Goal: Contribute content: Add original content to the website for others to see

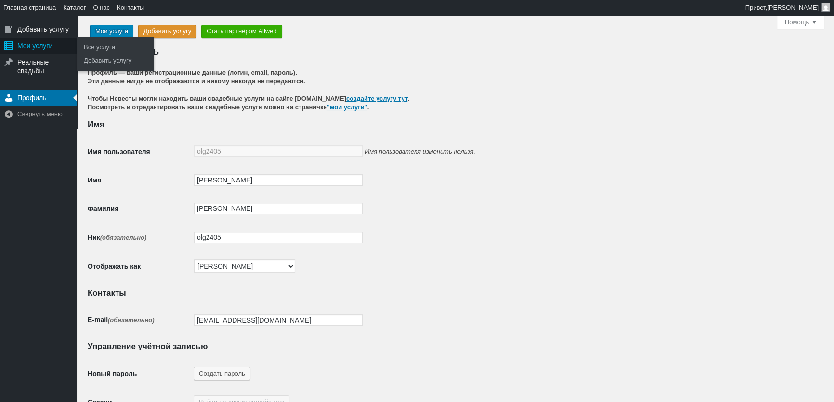
click at [32, 44] on div "Мои услуги" at bounding box center [38, 46] width 77 height 16
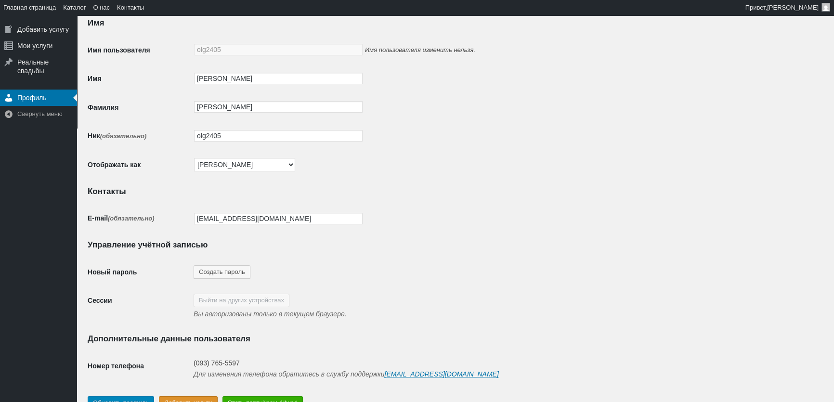
scroll to position [154, 0]
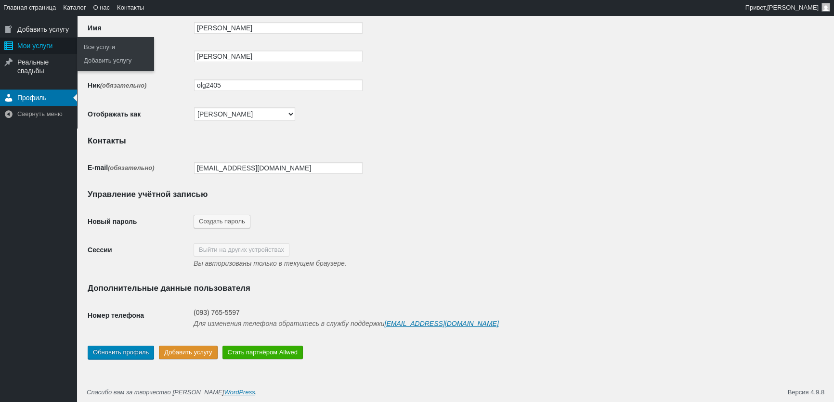
click at [31, 40] on div "Мои услуги" at bounding box center [38, 46] width 77 height 16
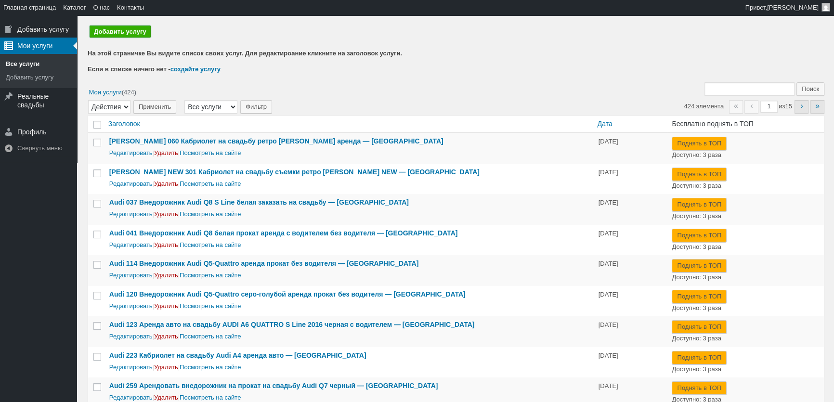
click at [129, 34] on link "Добавить услугу" at bounding box center [120, 32] width 61 height 12
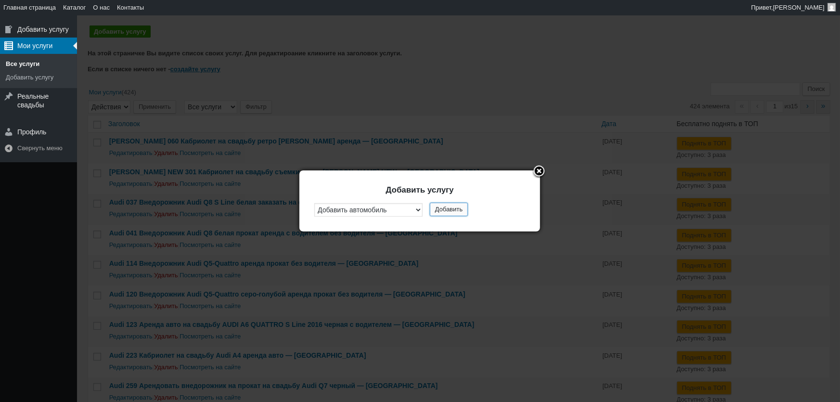
click at [440, 211] on button "Добавить" at bounding box center [449, 209] width 38 height 13
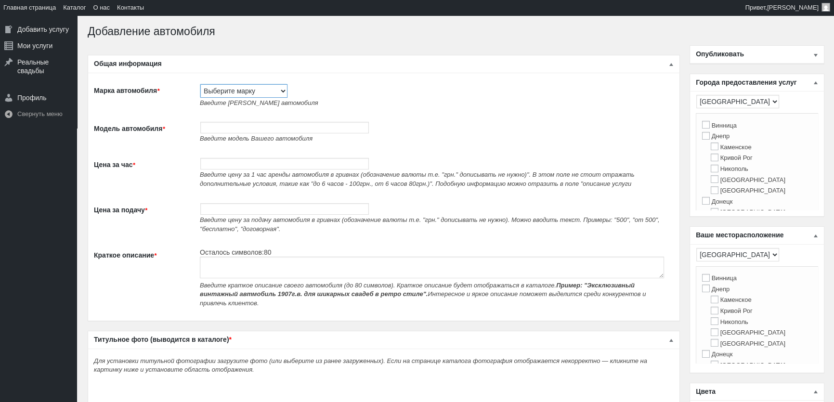
click at [240, 90] on select "Выберите марку Acura Alfa Romeo Alpine Aston Martin Audi Austin Barkas (Баркас)…" at bounding box center [243, 90] width 87 height 13
select select "BMW"
click at [200, 84] on select "Выберите марку Acura Alfa Romeo Alpine Aston Martin Audi Austin Barkas (Баркас)…" at bounding box center [243, 90] width 87 height 13
type input "BMW"
click at [235, 126] on input "Модель автомобиля *" at bounding box center [284, 128] width 169 height 12
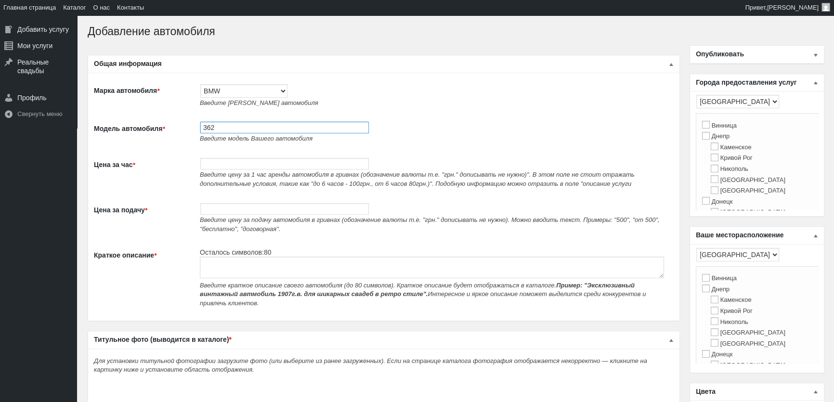
paste input "Аренда авто BMW 750i E38 черный 2001 года в Киеве"
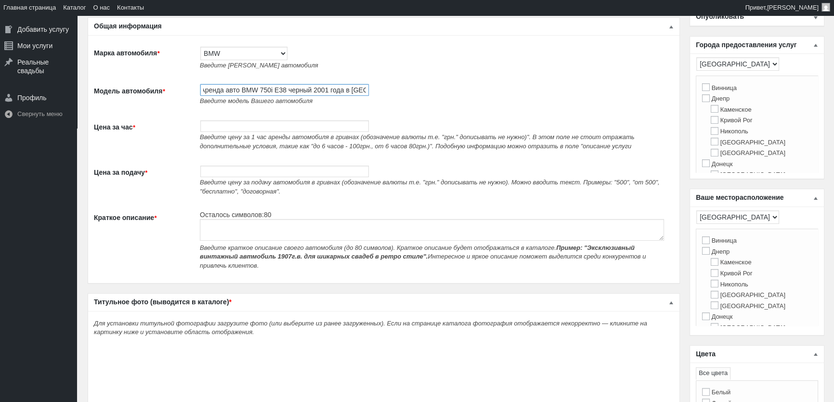
scroll to position [87, 0]
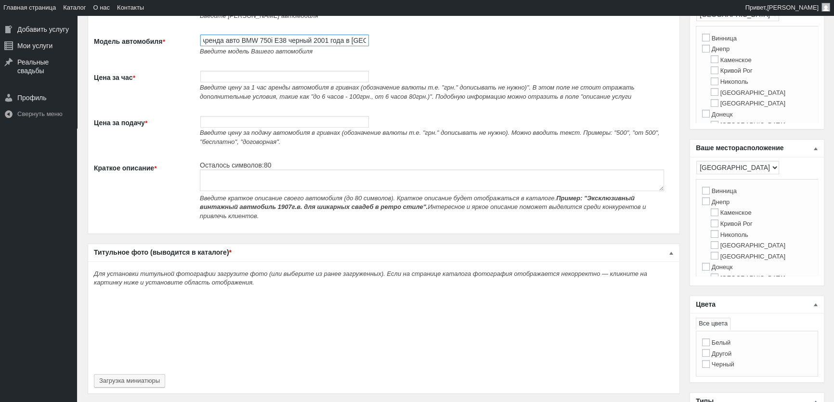
type input "362 Аренда авто BMW 750i E38 черный 2001 года в Киеве"
click at [225, 132] on span "Введите цену за подачу автомобиля в гривнах (обозначение валюты т.е. "грн." доп…" at bounding box center [430, 137] width 460 height 16
click at [218, 81] on input "Цена за час *" at bounding box center [284, 77] width 169 height 12
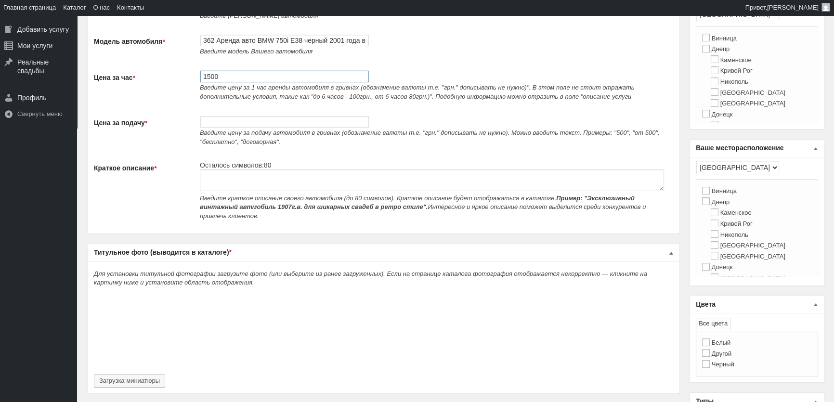
type input "1500"
paste textarea "Аренда авто BMW 750i E38 черный 2001 года в Киеве"
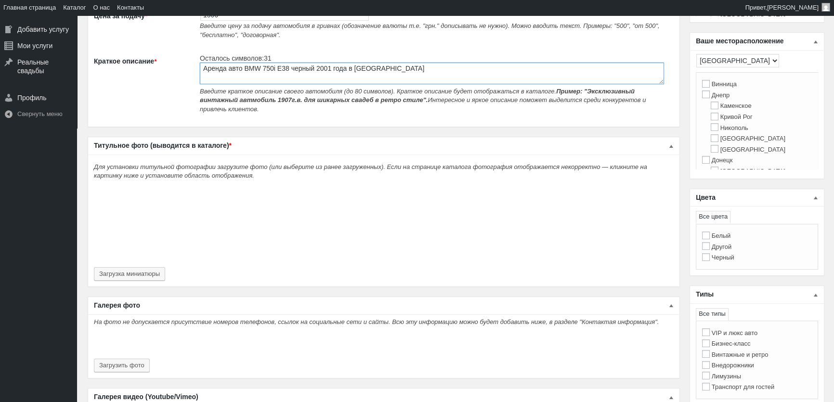
scroll to position [219, 0]
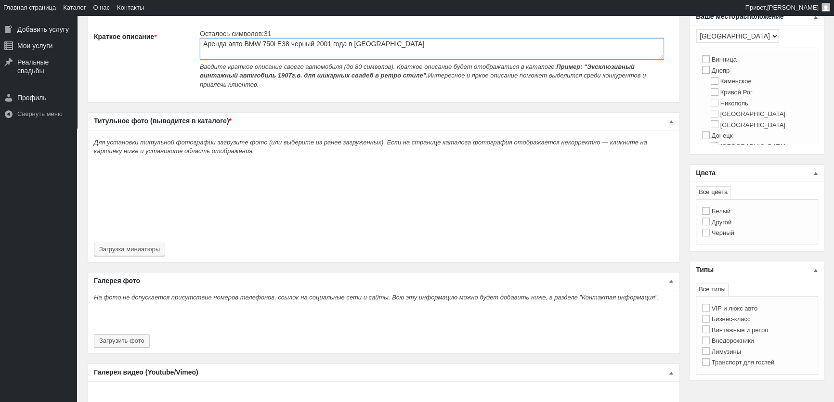
type textarea "Аренда авто BMW 750i E38 черный 2001 года в Киеве"
click at [150, 252] on div "Для установки титульной фотографии загрузите фото (или выберите из ранее загруж…" at bounding box center [383, 196] width 591 height 132
click at [153, 247] on button "Загрузка миниатюры" at bounding box center [129, 249] width 71 height 13
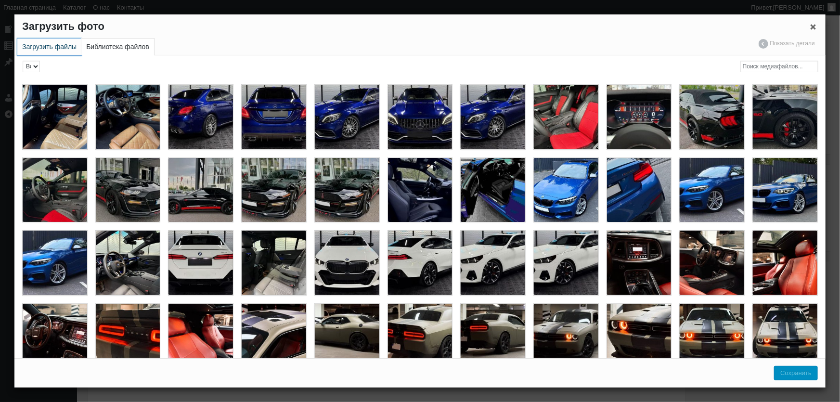
click at [36, 47] on link "Загрузить файлы" at bounding box center [49, 47] width 64 height 17
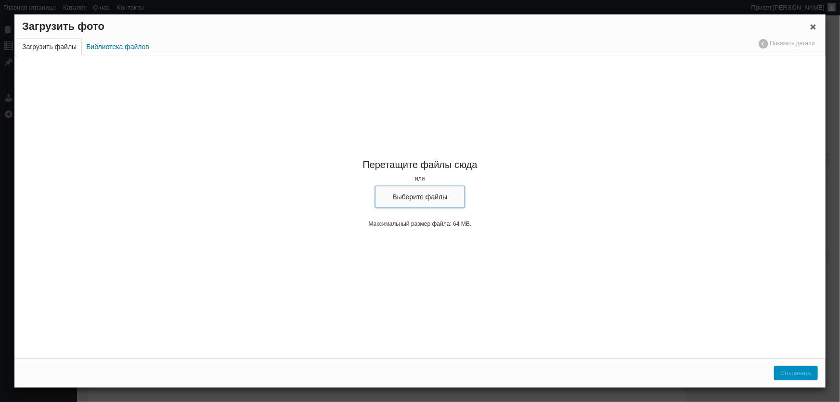
click at [398, 195] on button "Выберите файлы" at bounding box center [420, 197] width 91 height 22
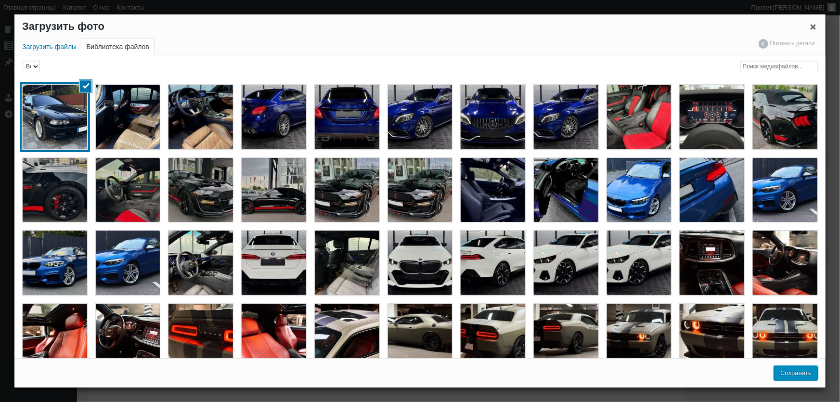
click at [801, 371] on button "Сохранить" at bounding box center [796, 373] width 44 height 14
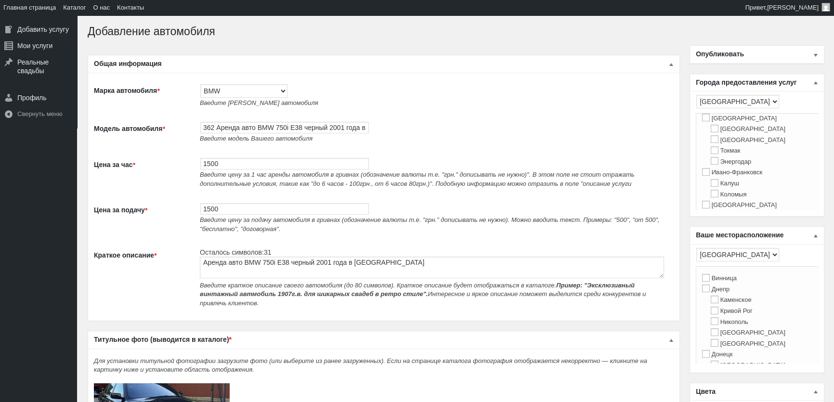
scroll to position [175, 0]
click at [721, 193] on label "[GEOGRAPHIC_DATA]" at bounding box center [739, 189] width 75 height 7
click at [710, 193] on input "[GEOGRAPHIC_DATA]" at bounding box center [706, 189] width 8 height 8
checkbox input "true"
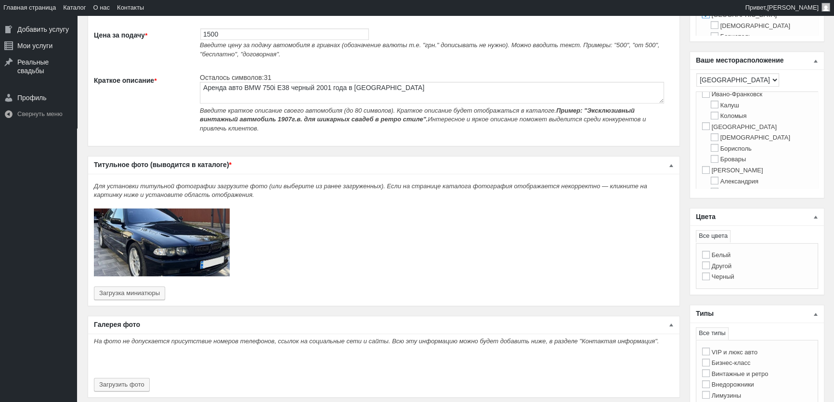
scroll to position [219, 0]
click at [716, 128] on label "[GEOGRAPHIC_DATA]" at bounding box center [739, 123] width 75 height 7
click at [710, 127] on input "[GEOGRAPHIC_DATA]" at bounding box center [706, 123] width 8 height 8
checkbox input "true"
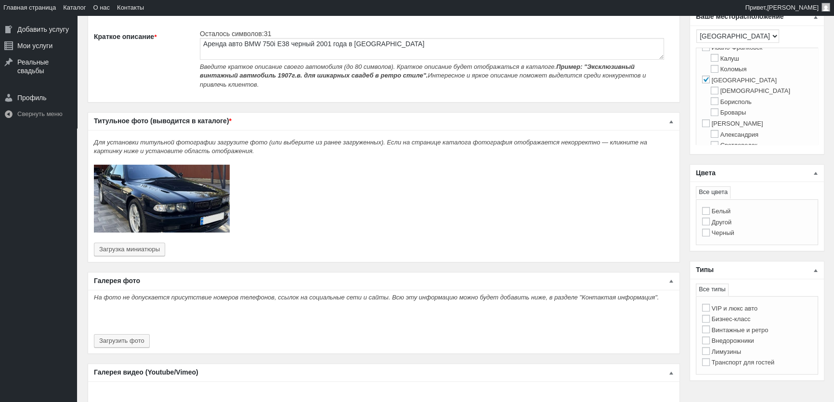
click at [722, 224] on label "Другой" at bounding box center [716, 222] width 29 height 7
click at [710, 224] on input "Другой" at bounding box center [706, 222] width 8 height 8
checkbox input "true"
click at [722, 235] on label "Черный" at bounding box center [718, 232] width 32 height 7
click at [710, 235] on input "Черный" at bounding box center [706, 233] width 8 height 8
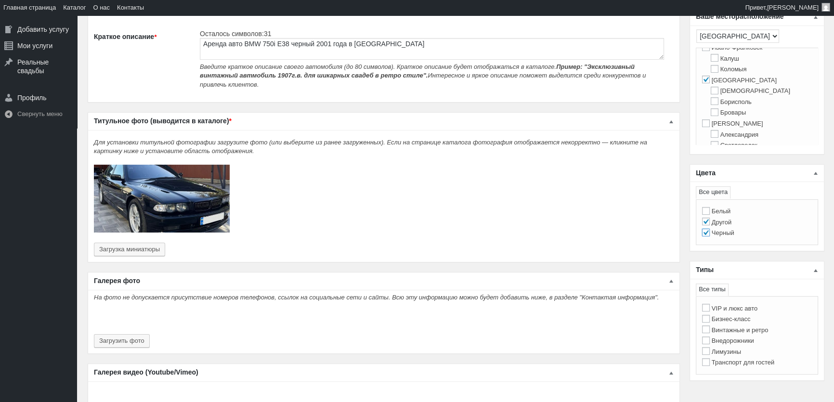
checkbox input "true"
click at [724, 219] on label "Другой" at bounding box center [716, 222] width 29 height 7
click at [710, 218] on input "Другой" at bounding box center [706, 222] width 8 height 8
checkbox input "true"
click at [720, 233] on label "Черный" at bounding box center [718, 232] width 32 height 7
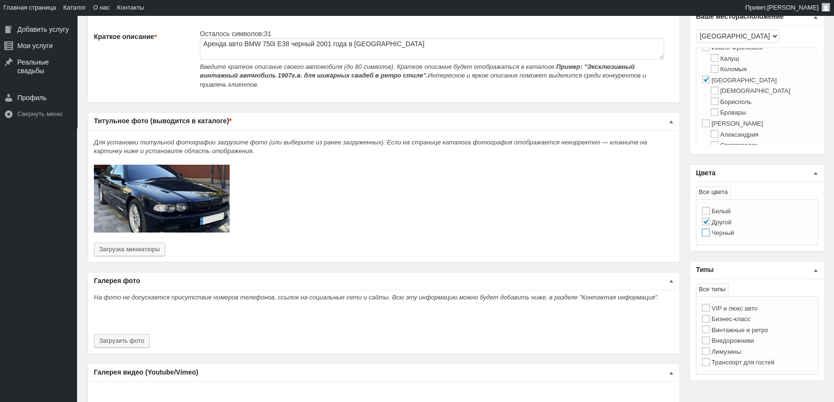
click at [710, 233] on input "Черный" at bounding box center [706, 233] width 8 height 8
checkbox input "true"
checkbox input "false"
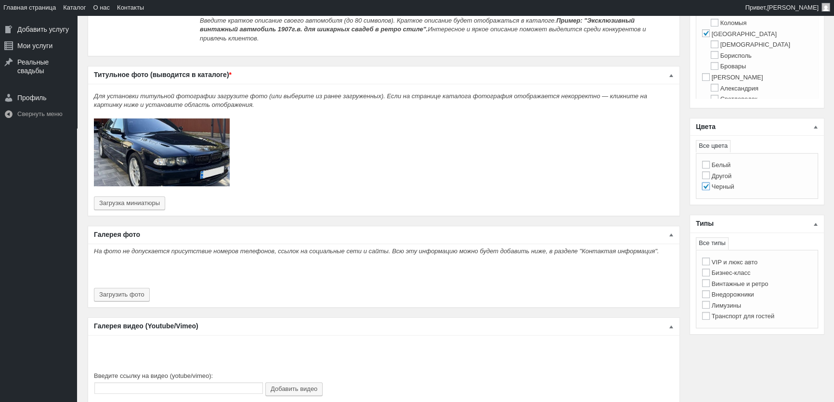
scroll to position [306, 0]
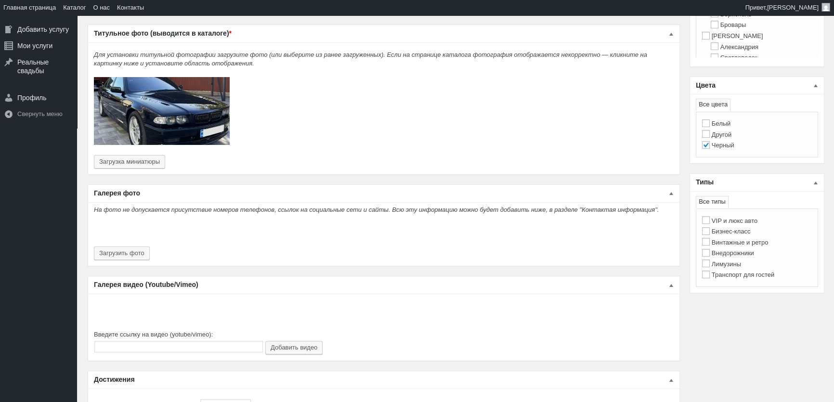
click at [751, 231] on li "Бизнес-класс" at bounding box center [757, 231] width 110 height 11
click at [742, 233] on label "Бизнес-класс" at bounding box center [726, 231] width 49 height 7
click at [710, 233] on input "Бизнес-класс" at bounding box center [706, 231] width 8 height 8
checkbox input "true"
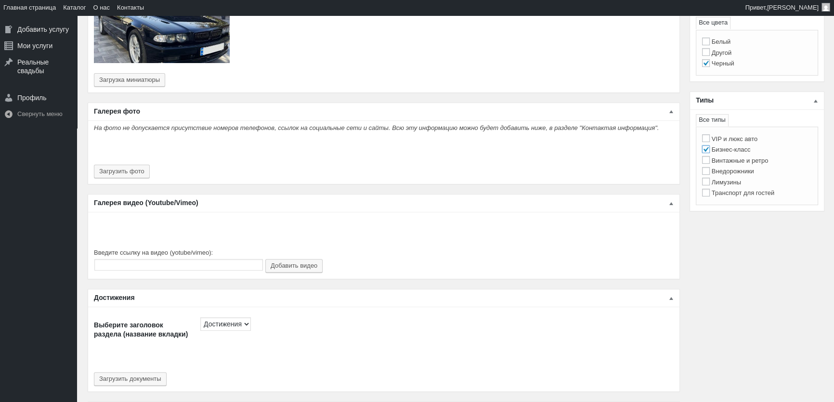
scroll to position [438, 0]
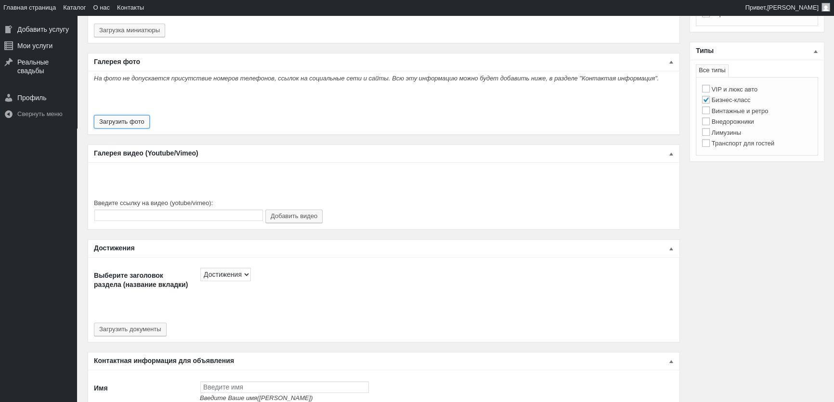
click at [141, 118] on button "Загрузить фото" at bounding box center [122, 121] width 56 height 13
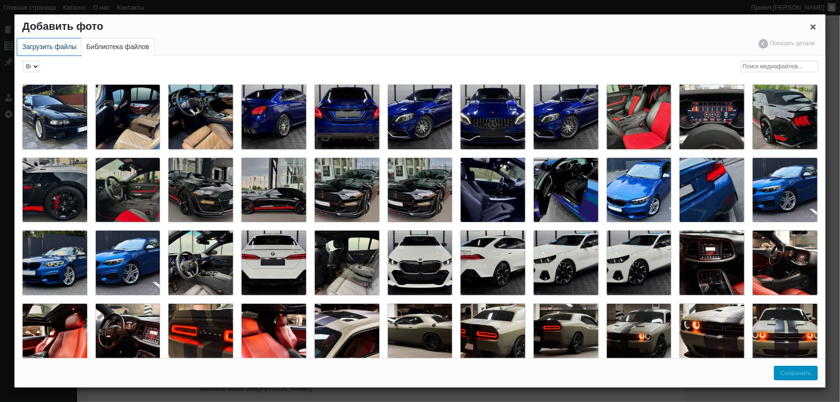
click at [44, 49] on link "Загрузить файлы" at bounding box center [49, 47] width 64 height 17
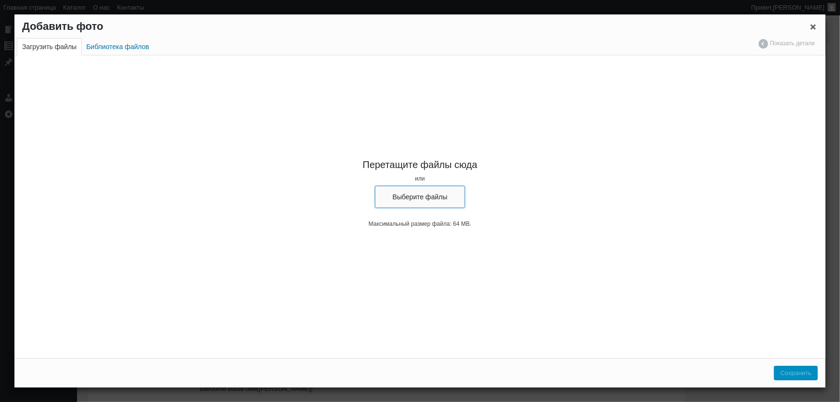
click at [427, 199] on button "Выберите файлы" at bounding box center [420, 197] width 91 height 22
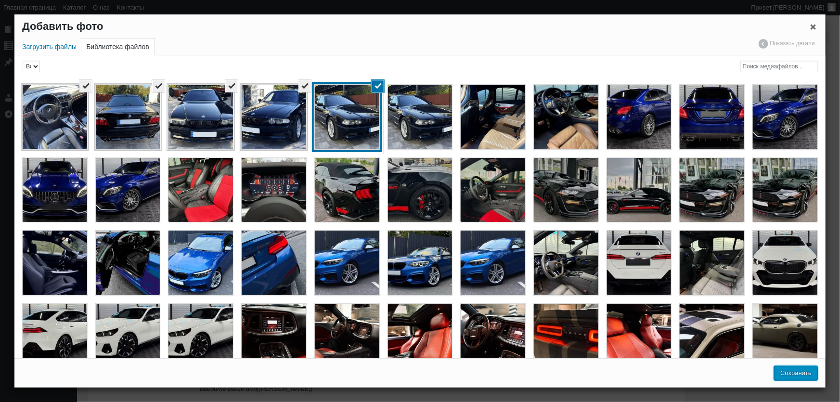
click at [803, 374] on button "Сохранить" at bounding box center [796, 373] width 44 height 14
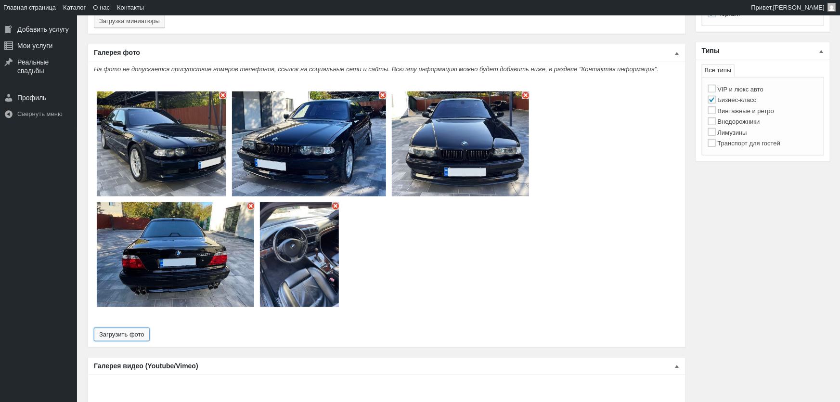
type input "5"
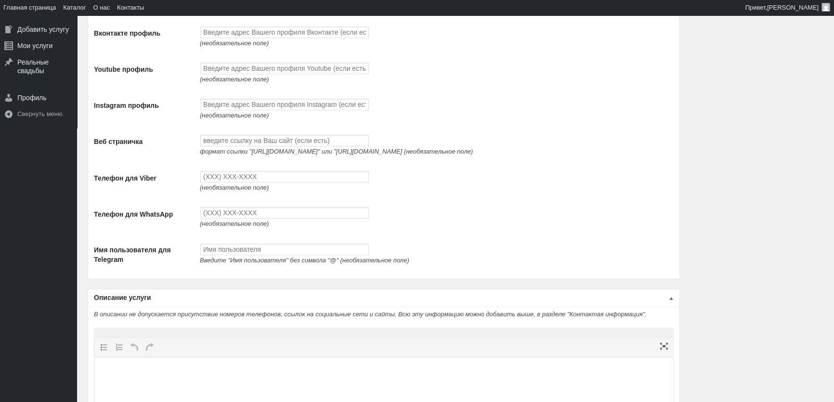
scroll to position [1313, 0]
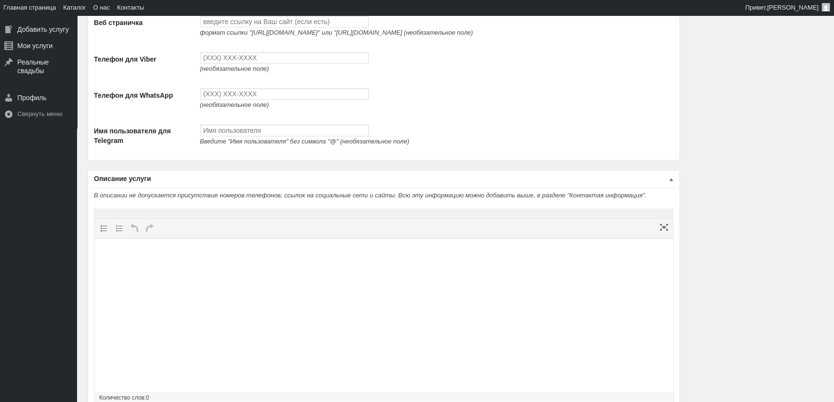
click at [203, 275] on html at bounding box center [383, 256] width 579 height 37
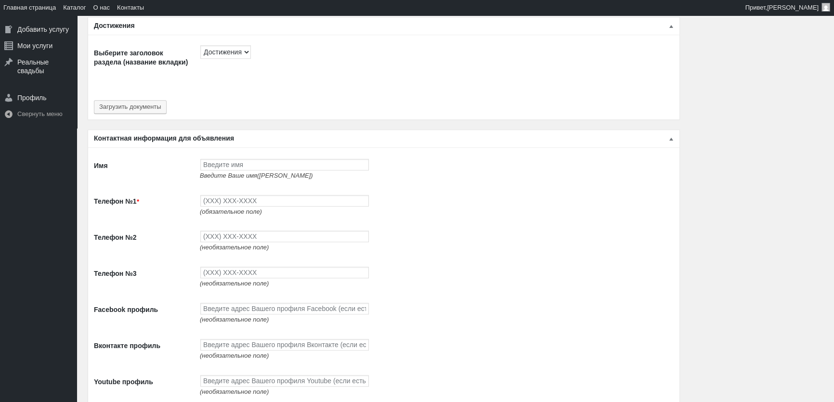
scroll to position [875, 0]
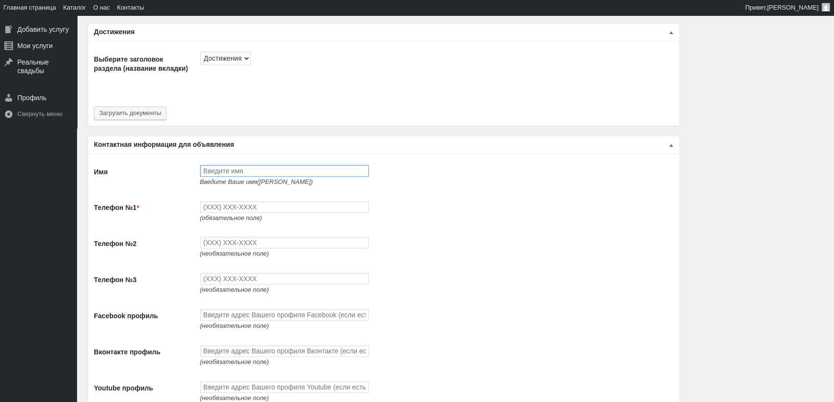
click at [231, 169] on input "Имя" at bounding box center [284, 171] width 169 height 12
type input "[PERSON_NAME]"
type input "(093) 765-5597"
type input "(093) 494-9497"
type input "(096) 494-9497"
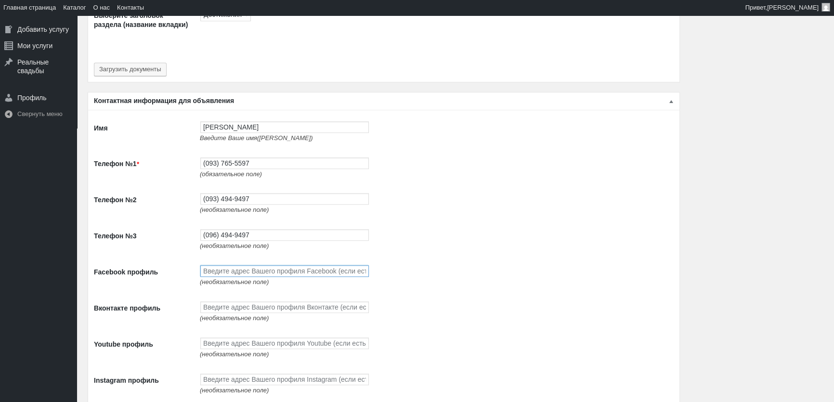
scroll to position [1006, 0]
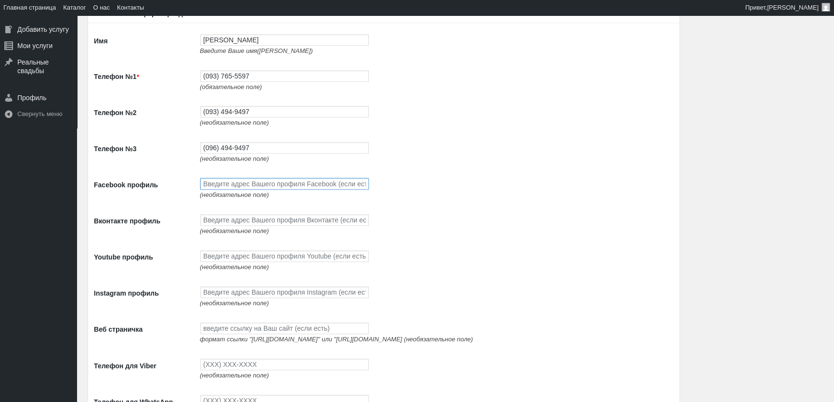
paste input "[URL][DOMAIN_NAME]"
type input "[URL][DOMAIN_NAME]"
click at [272, 223] on input "Вконтакте профиль" at bounding box center [284, 220] width 169 height 12
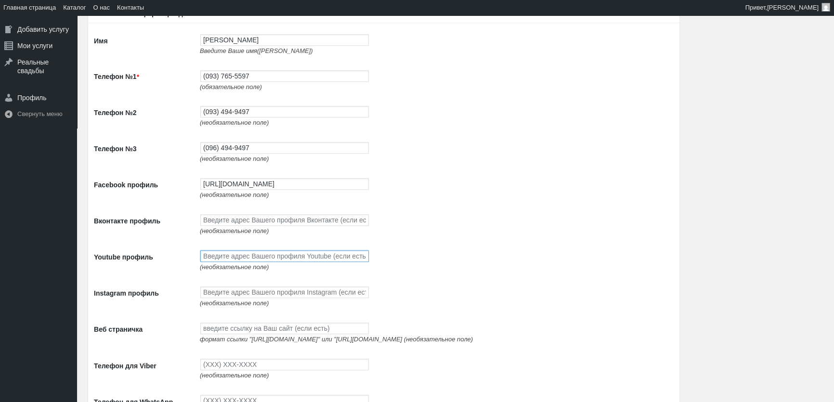
click at [267, 256] on input "Youtube профиль" at bounding box center [284, 256] width 169 height 12
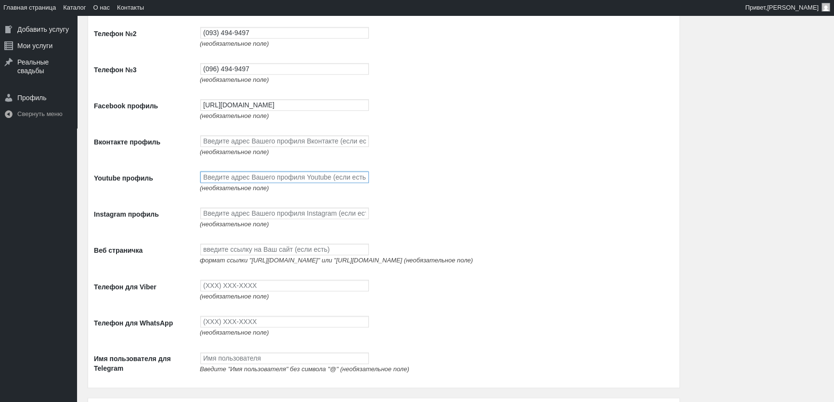
scroll to position [1094, 0]
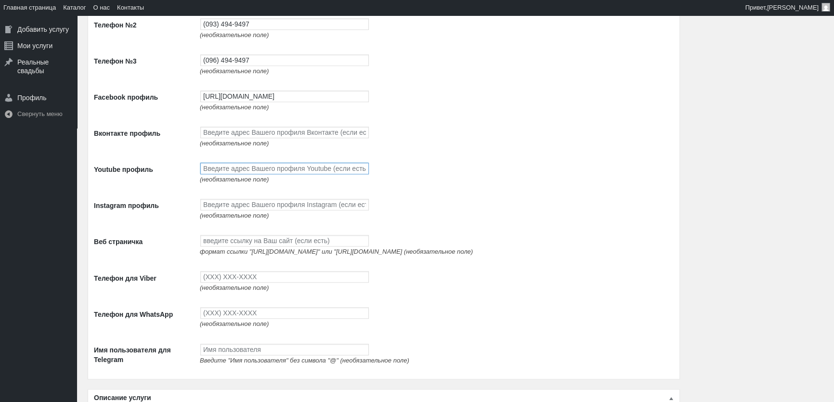
paste input "[URL][DOMAIN_NAME]"
type input "[URL][DOMAIN_NAME]"
click at [228, 208] on input "Instagram профиль" at bounding box center [284, 205] width 169 height 12
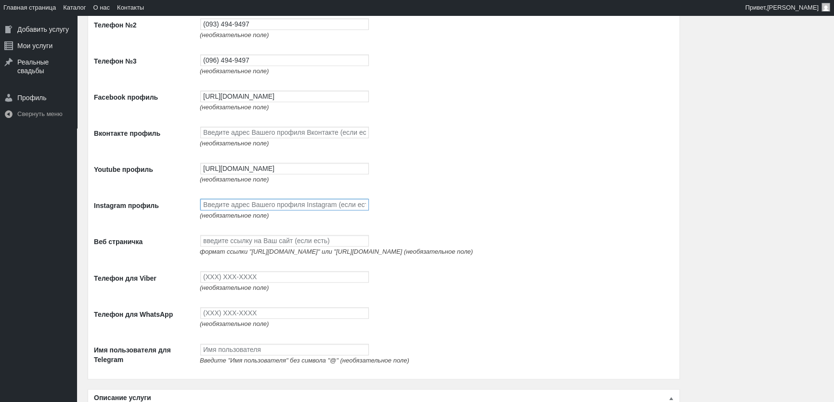
paste input "[URL][DOMAIN_NAME]"
type input "[URL][DOMAIN_NAME]"
click at [275, 245] on input "Веб страничка" at bounding box center [284, 241] width 169 height 12
paste input "[URL][DOMAIN_NAME]"
type input "[URL][DOMAIN_NAME]"
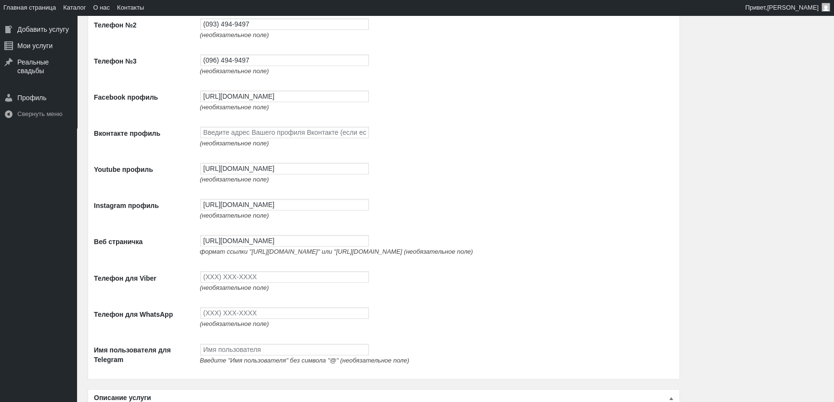
click at [307, 294] on td "(необязательное поле)" at bounding box center [434, 281] width 479 height 36
click at [308, 283] on input "Телефон для Viber" at bounding box center [284, 277] width 169 height 12
type input "(093) 765-5597"
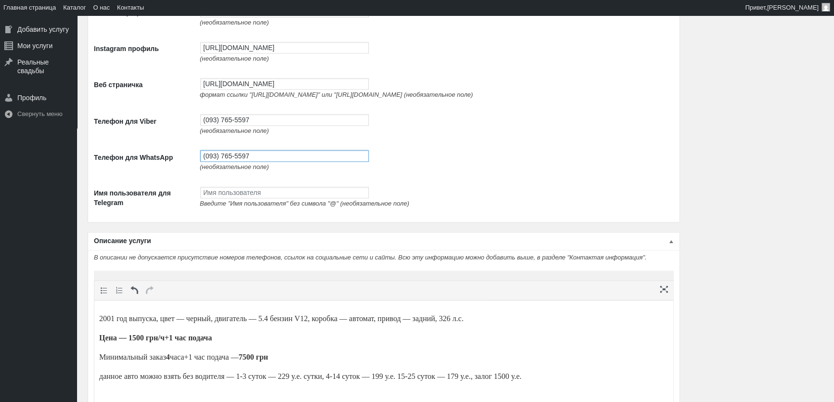
scroll to position [1401, 0]
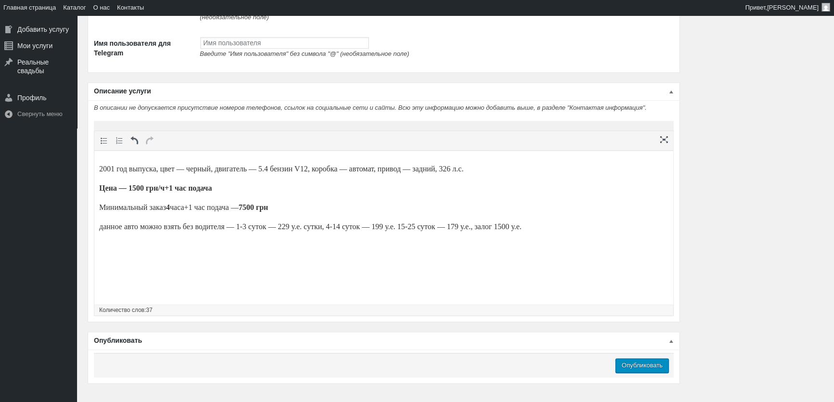
type input "(093) 765-5597"
click at [641, 373] on input "Опубликовать" at bounding box center [641, 365] width 53 height 14
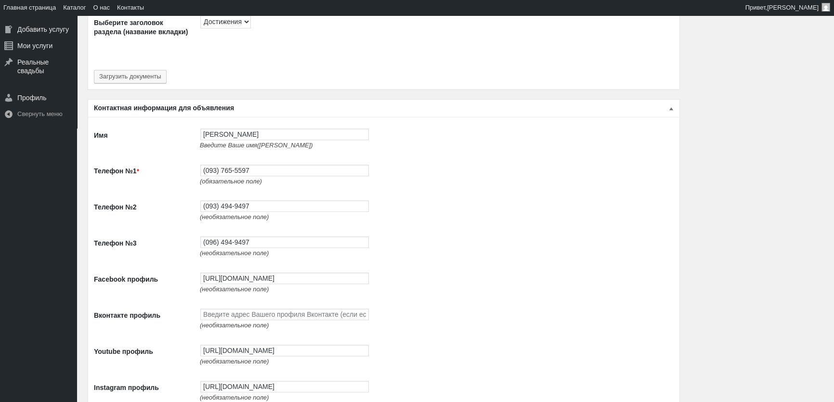
scroll to position [0, 0]
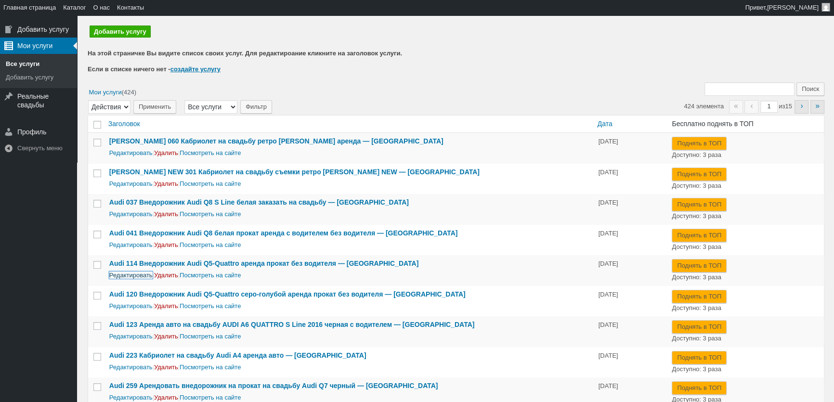
click at [133, 274] on link "Редактировать" at bounding box center [130, 275] width 43 height 7
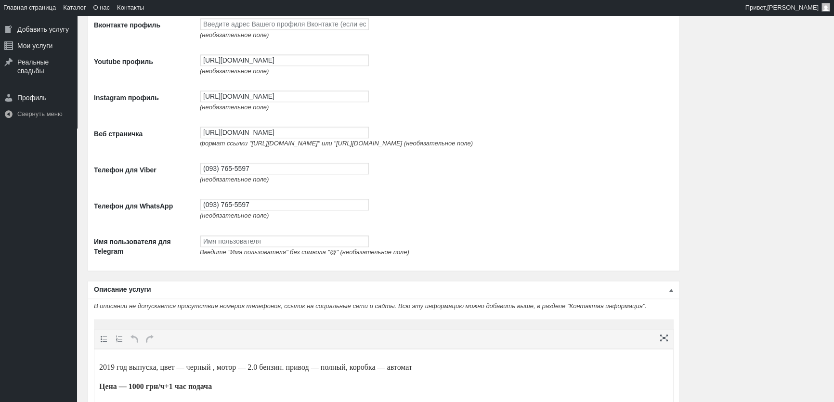
scroll to position [1226, 0]
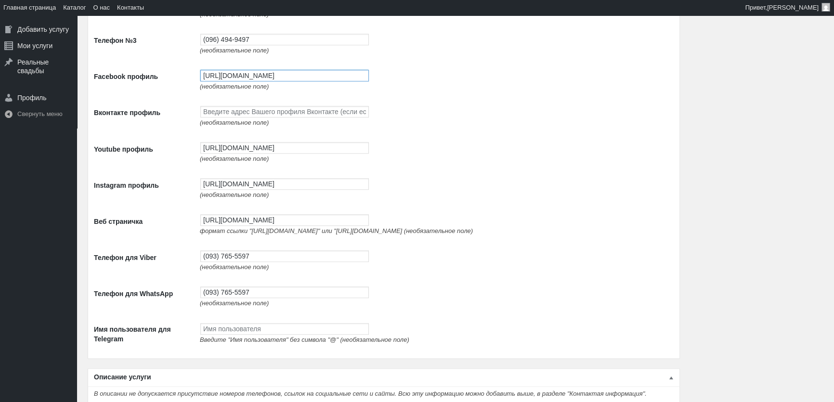
click at [266, 74] on input "[URL][DOMAIN_NAME]" at bounding box center [284, 76] width 169 height 12
click at [243, 142] on td "[URL][DOMAIN_NAME] (необязательное поле)" at bounding box center [434, 152] width 479 height 36
click at [244, 147] on input "[URL][DOMAIN_NAME]" at bounding box center [284, 148] width 169 height 12
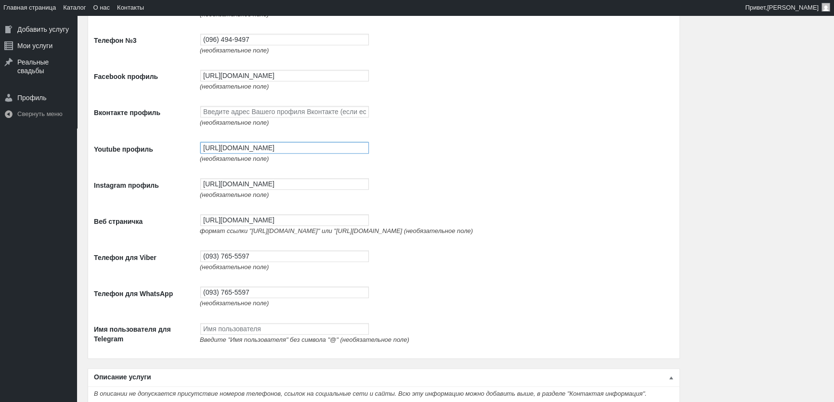
click at [244, 147] on input "[URL][DOMAIN_NAME]" at bounding box center [284, 148] width 169 height 12
click at [218, 196] on td "[URL][DOMAIN_NAME] (необязательное поле)" at bounding box center [434, 188] width 479 height 36
click at [221, 190] on input "[URL][DOMAIN_NAME]" at bounding box center [284, 184] width 169 height 12
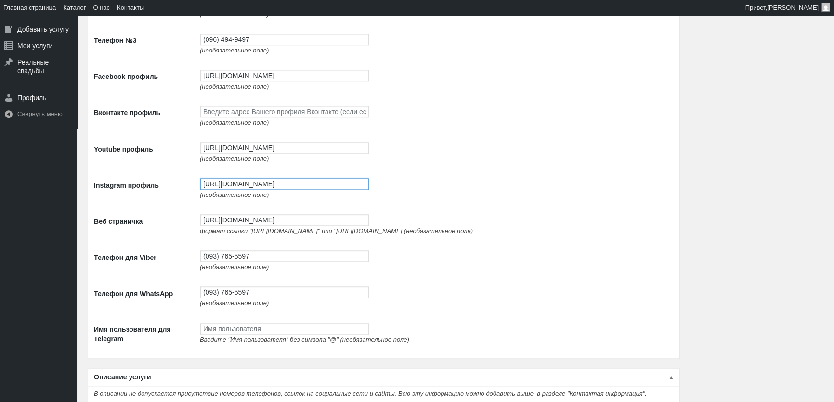
click at [221, 190] on input "[URL][DOMAIN_NAME]" at bounding box center [284, 184] width 169 height 12
click at [220, 226] on input "[URL][DOMAIN_NAME]" at bounding box center [284, 220] width 169 height 12
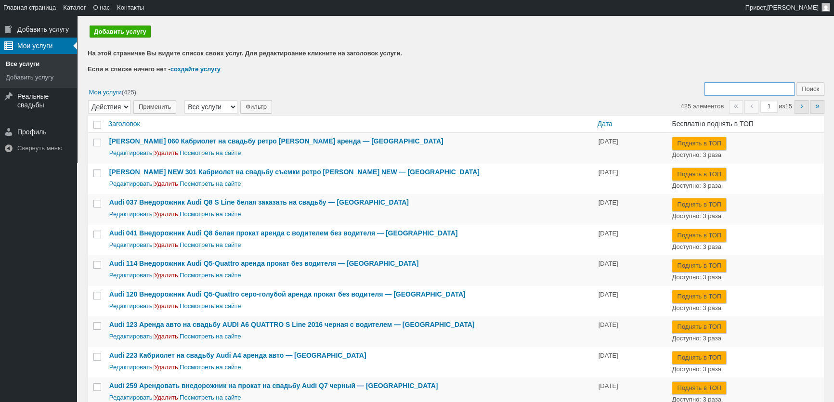
click at [743, 87] on input "Поиск:" at bounding box center [750, 88] width 90 height 13
type input "362"
click at [797, 82] on input "Поиск" at bounding box center [811, 88] width 28 height 13
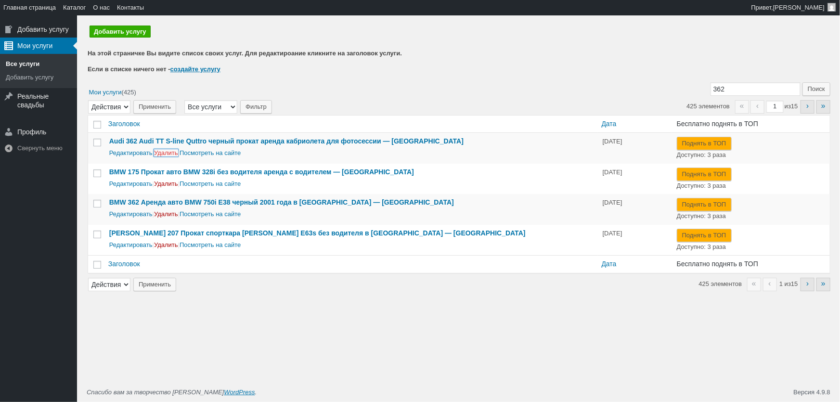
click at [164, 151] on link "Удалить" at bounding box center [166, 152] width 24 height 7
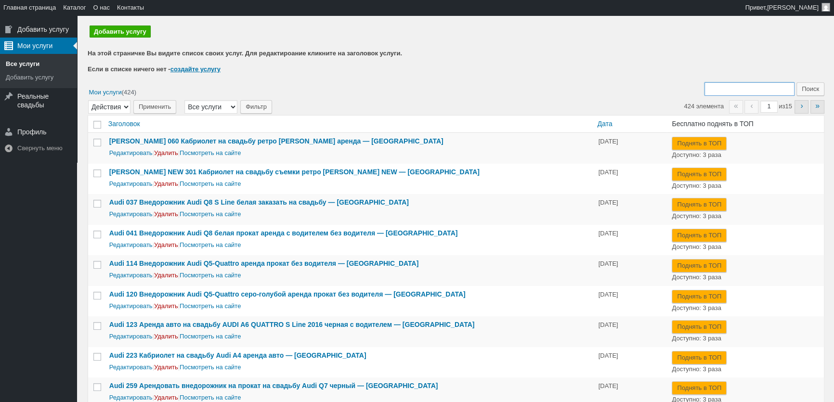
click at [758, 85] on input "Поиск:" at bounding box center [750, 88] width 90 height 13
type input "362"
click at [797, 82] on input "Поиск" at bounding box center [811, 88] width 28 height 13
